Goal: Transaction & Acquisition: Book appointment/travel/reservation

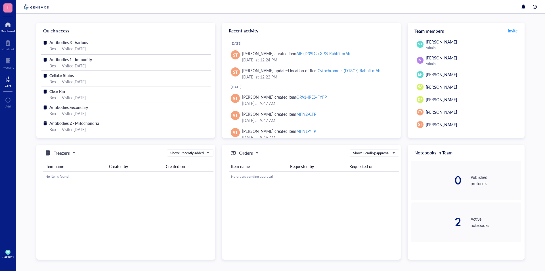
click at [12, 77] on div "Core" at bounding box center [8, 81] width 16 height 16
click at [7, 81] on div at bounding box center [8, 79] width 6 height 9
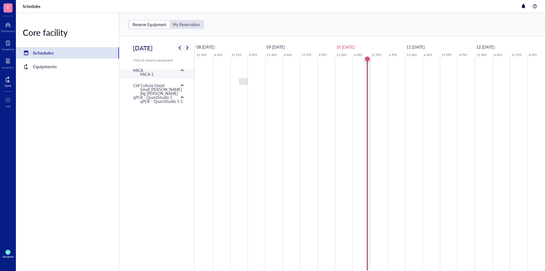
click at [152, 76] on div "MICA 1" at bounding box center [146, 74] width 13 height 6
type input "[DATE]"
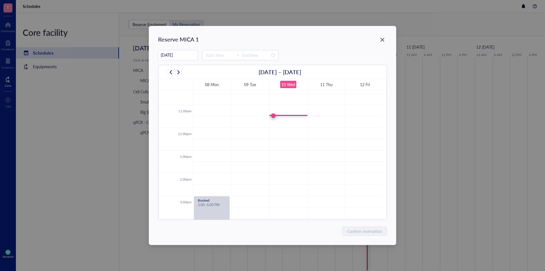
scroll to position [222, 0]
click at [215, 52] on input at bounding box center [220, 55] width 28 height 6
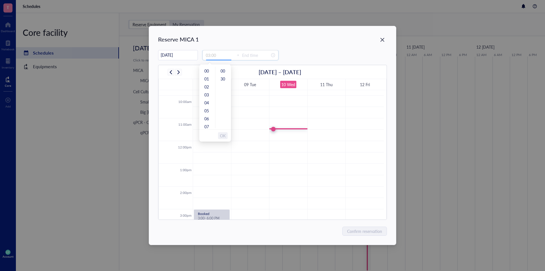
type input "04:00"
click at [208, 110] on div "12" at bounding box center [207, 109] width 14 height 8
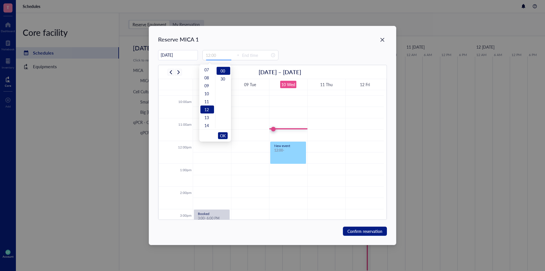
type input "15:00"
type input "00:00"
type input "12:30"
click at [226, 76] on div "30" at bounding box center [224, 79] width 14 height 8
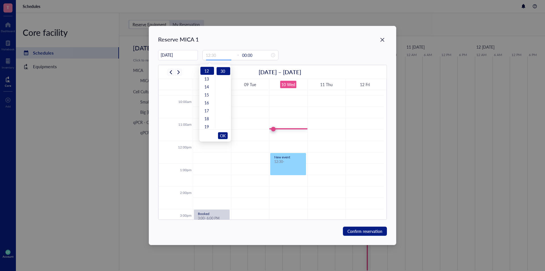
scroll to position [8, 0]
click at [244, 57] on input "00:00" at bounding box center [256, 55] width 28 height 6
click at [271, 56] on icon "close-circle" at bounding box center [273, 55] width 4 height 4
click at [214, 51] on div at bounding box center [240, 55] width 76 height 10
click at [213, 55] on input at bounding box center [220, 55] width 28 height 6
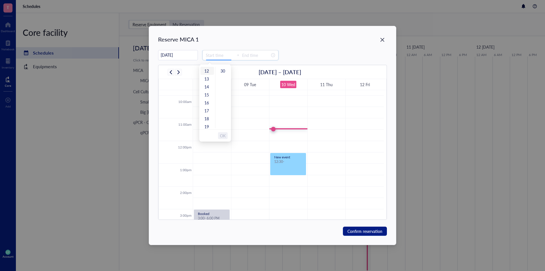
type input "12:30"
click at [210, 71] on div "12" at bounding box center [207, 71] width 14 height 8
click at [223, 70] on div "30" at bounding box center [224, 71] width 14 height 8
click at [225, 136] on span "OK" at bounding box center [223, 135] width 6 height 11
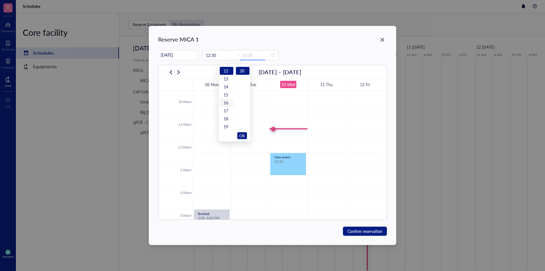
click at [227, 104] on div "16" at bounding box center [227, 103] width 14 height 8
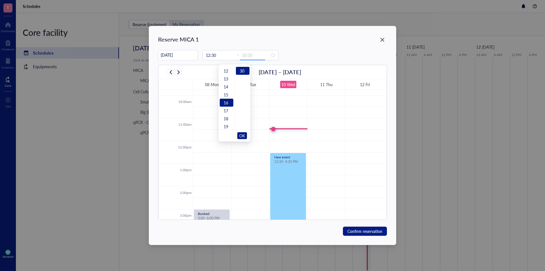
scroll to position [127, 0]
type input "16:30"
click at [242, 136] on span "OK" at bounding box center [242, 135] width 6 height 11
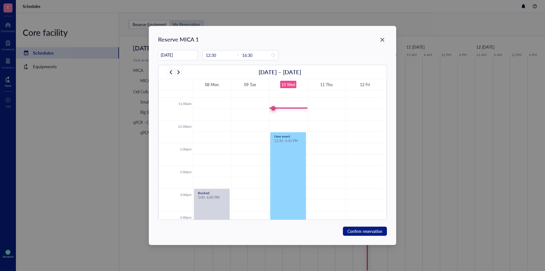
scroll to position [250, 0]
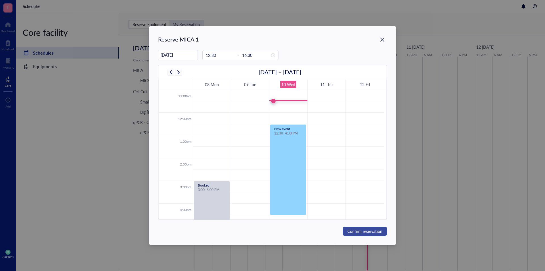
click at [378, 228] on span "Confirm reservation" at bounding box center [364, 231] width 35 height 6
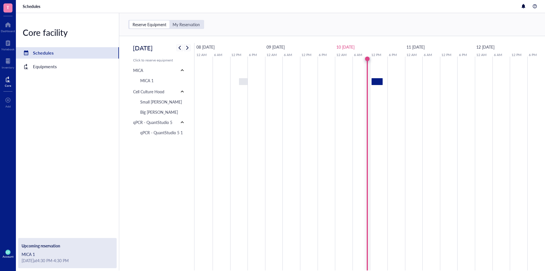
click at [36, 259] on div "[DATE] at 4:30 PM - 4:30 PM" at bounding box center [68, 260] width 92 height 6
click at [380, 85] on div at bounding box center [377, 81] width 11 height 7
click at [154, 79] on div "MICA 1" at bounding box center [164, 80] width 57 height 9
type input "[DATE]"
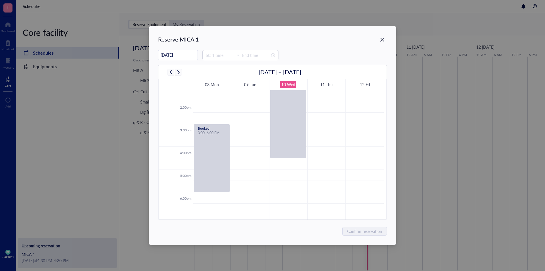
scroll to position [278, 0]
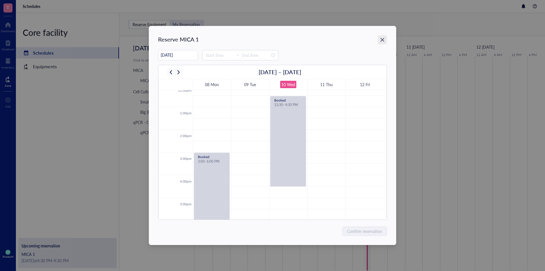
click at [380, 38] on icon "Close" at bounding box center [382, 39] width 5 height 5
